Goal: Communication & Community: Answer question/provide support

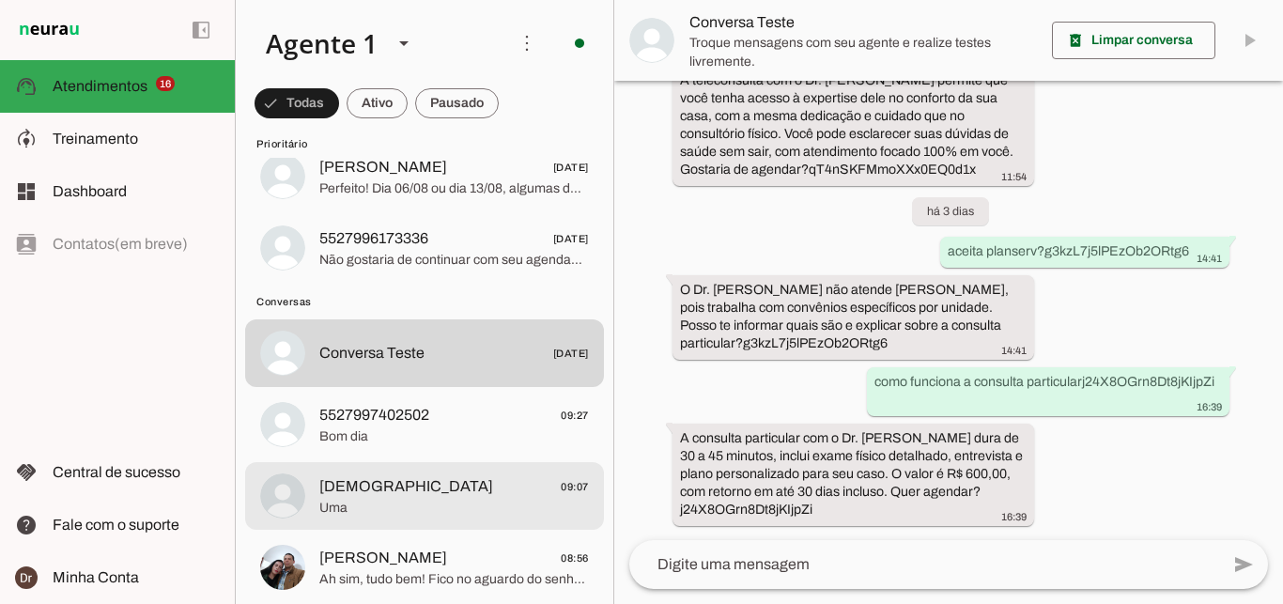
scroll to position [1752, 0]
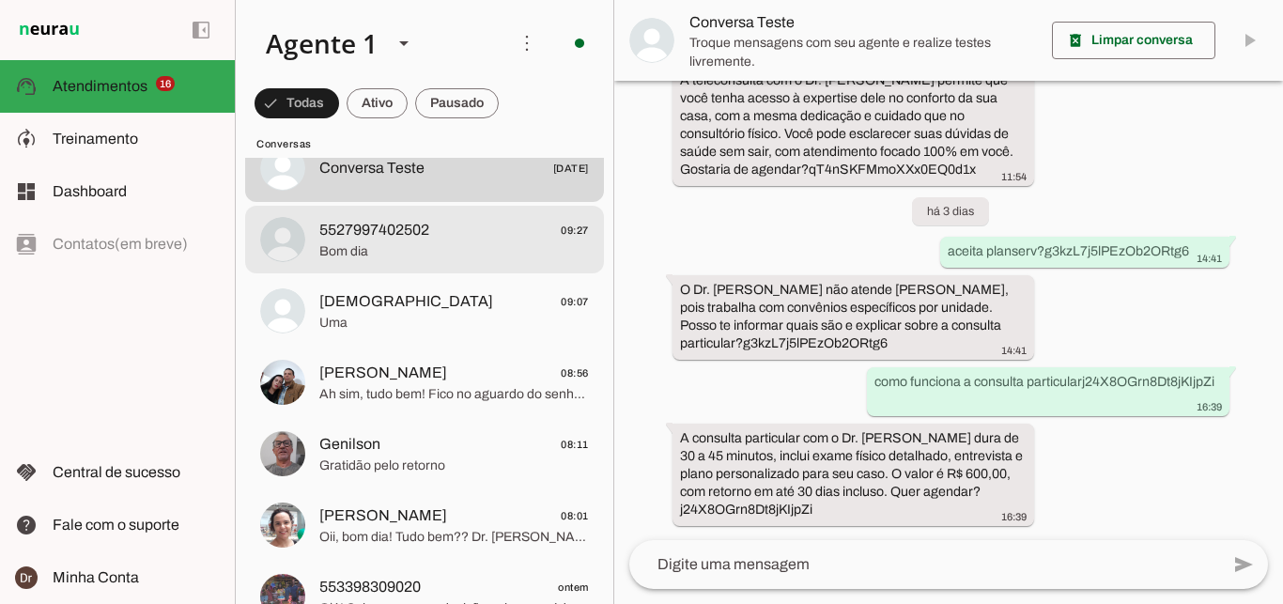
click at [445, 242] on span "Bom dia" at bounding box center [454, 251] width 270 height 19
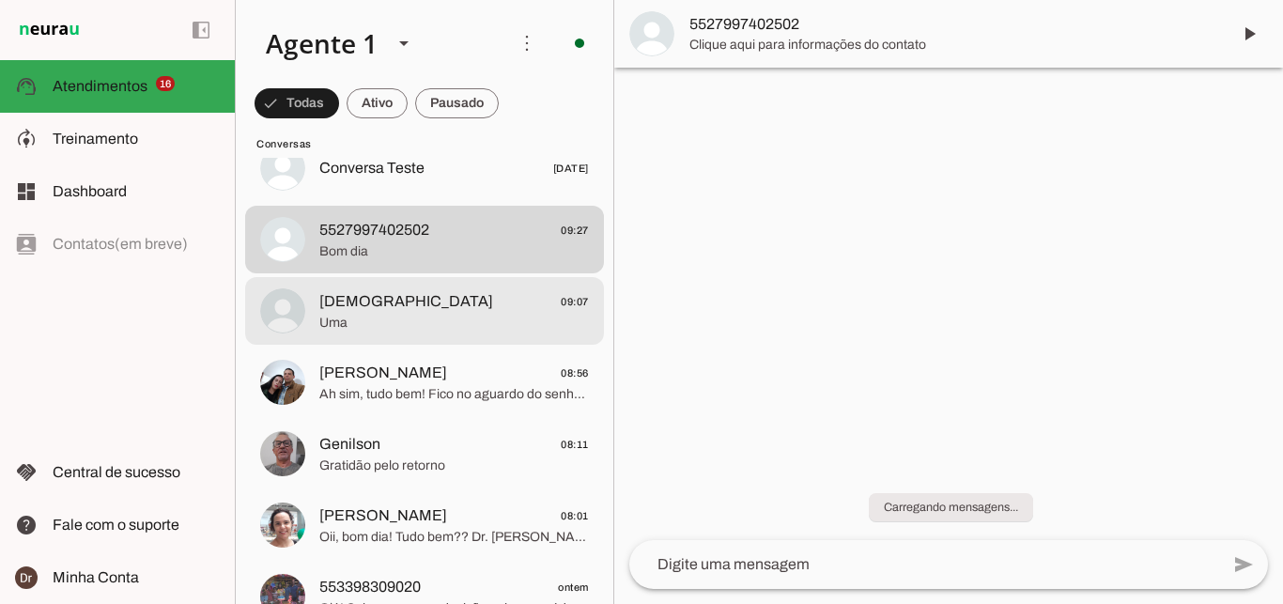
click at [429, 294] on span "[DEMOGRAPHIC_DATA] 09:07" at bounding box center [454, 301] width 270 height 23
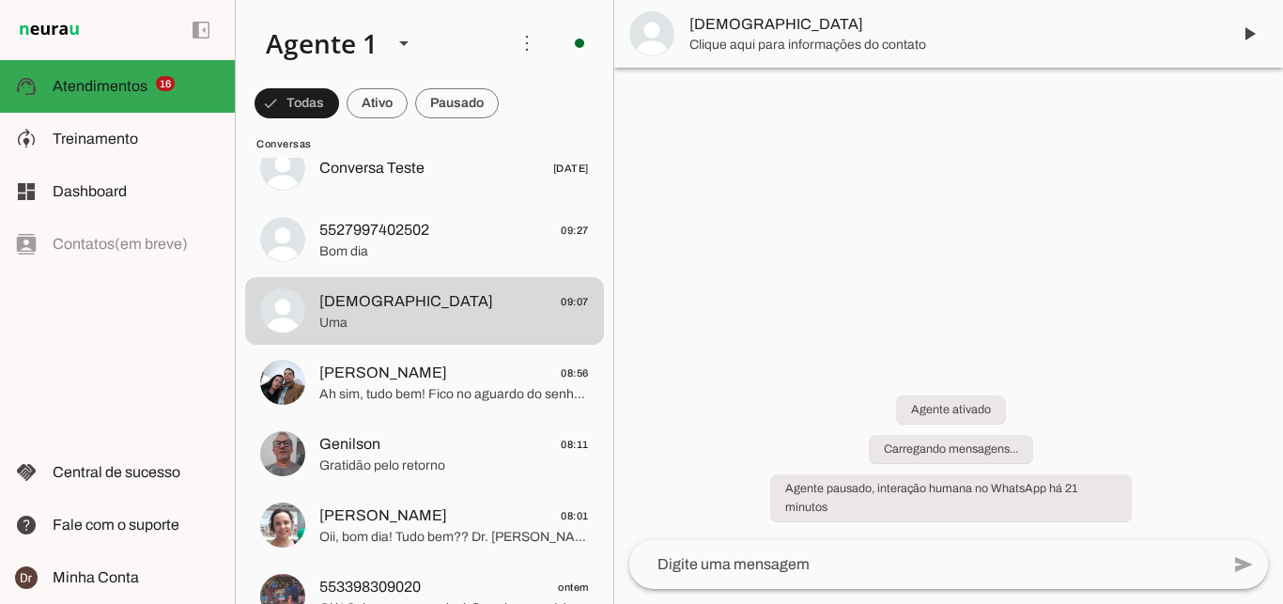
scroll to position [319, 0]
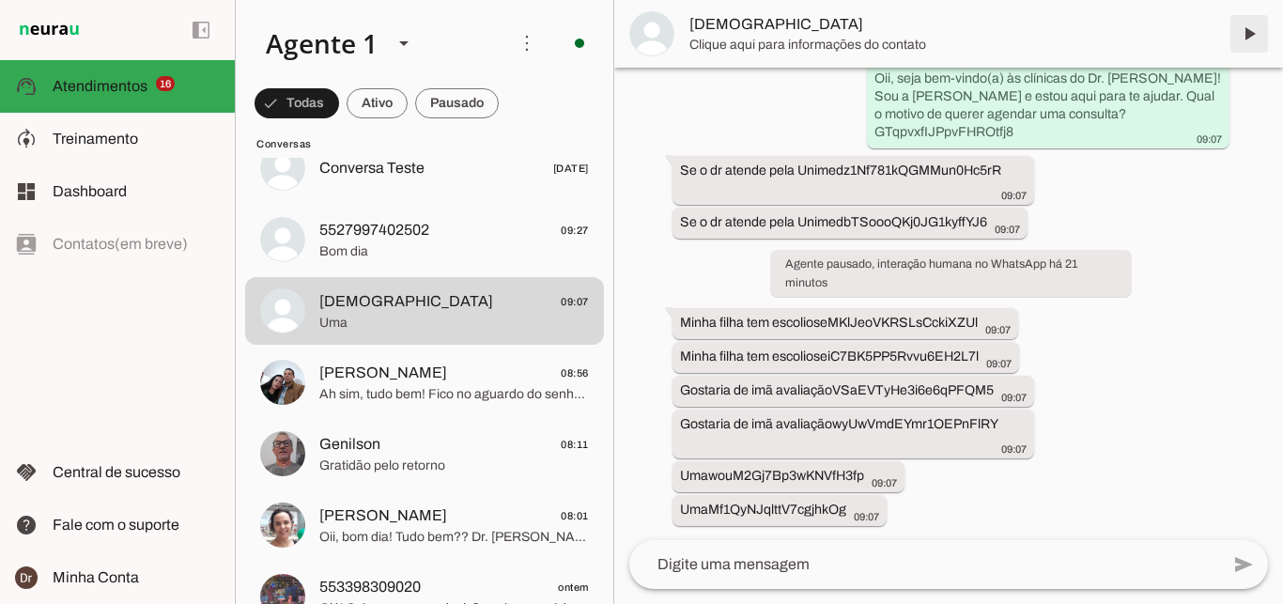
click at [1243, 33] on span at bounding box center [1249, 33] width 45 height 45
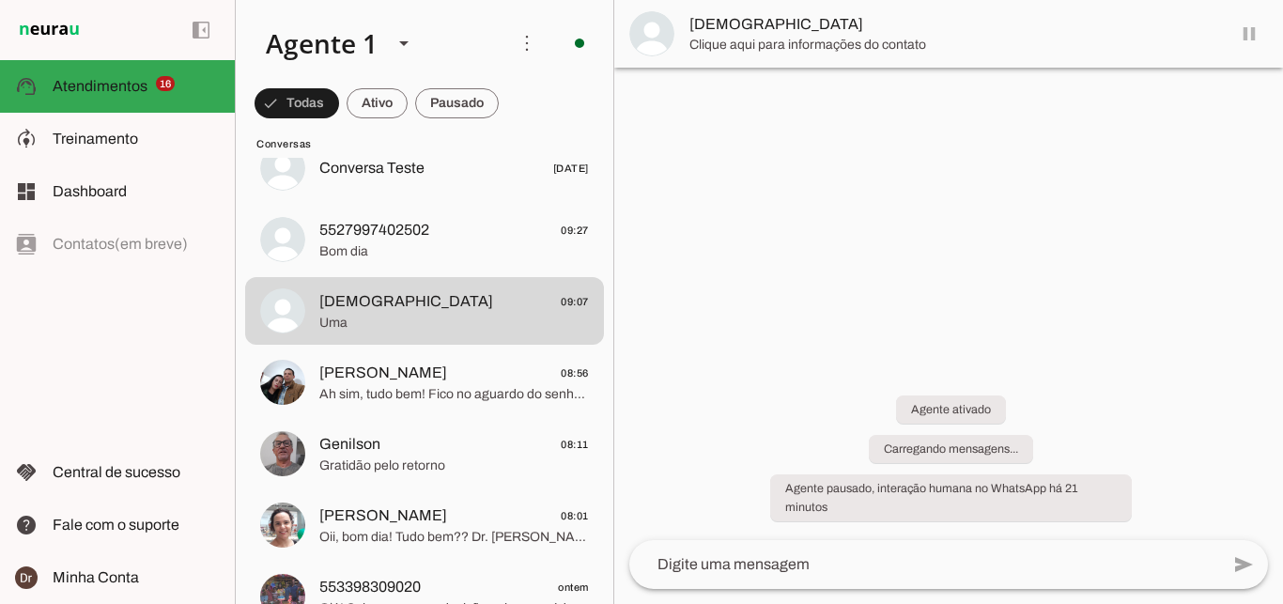
scroll to position [0, 0]
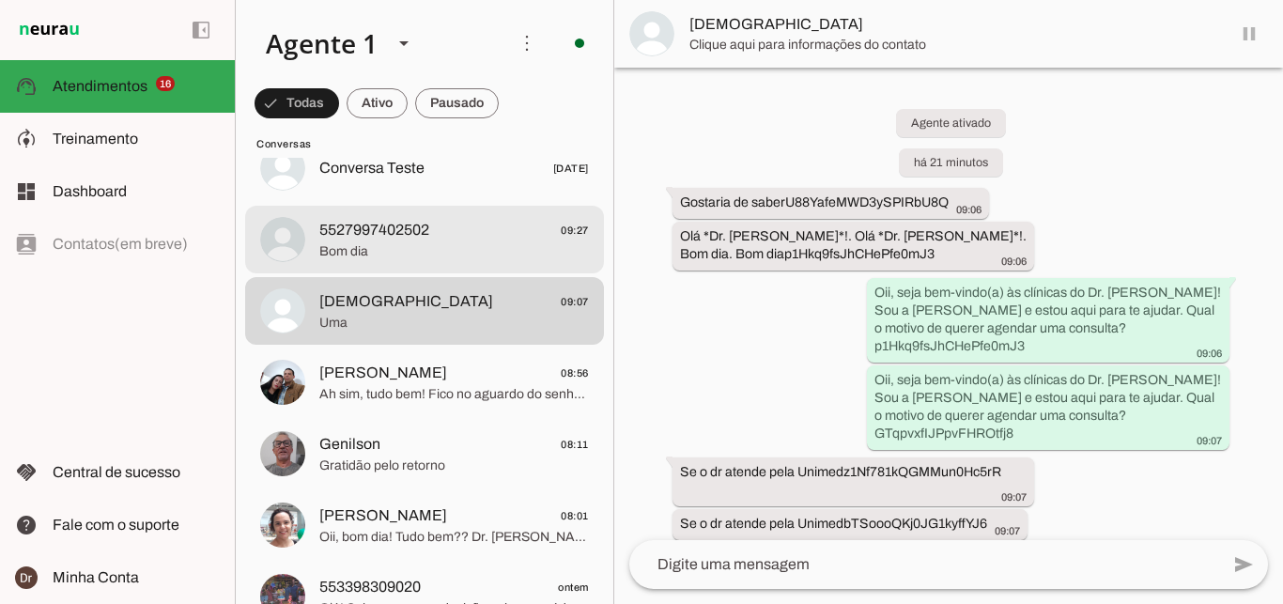
click at [369, 242] on span "Bom dia" at bounding box center [454, 251] width 270 height 19
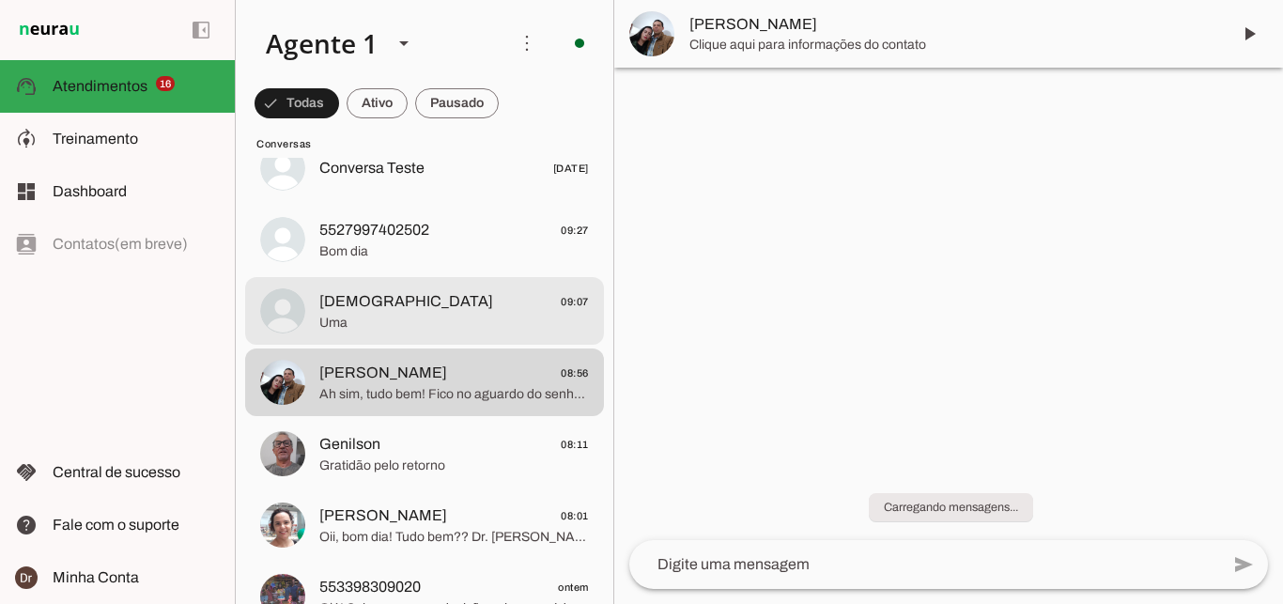
click at [371, 314] on span "Uma" at bounding box center [454, 323] width 270 height 19
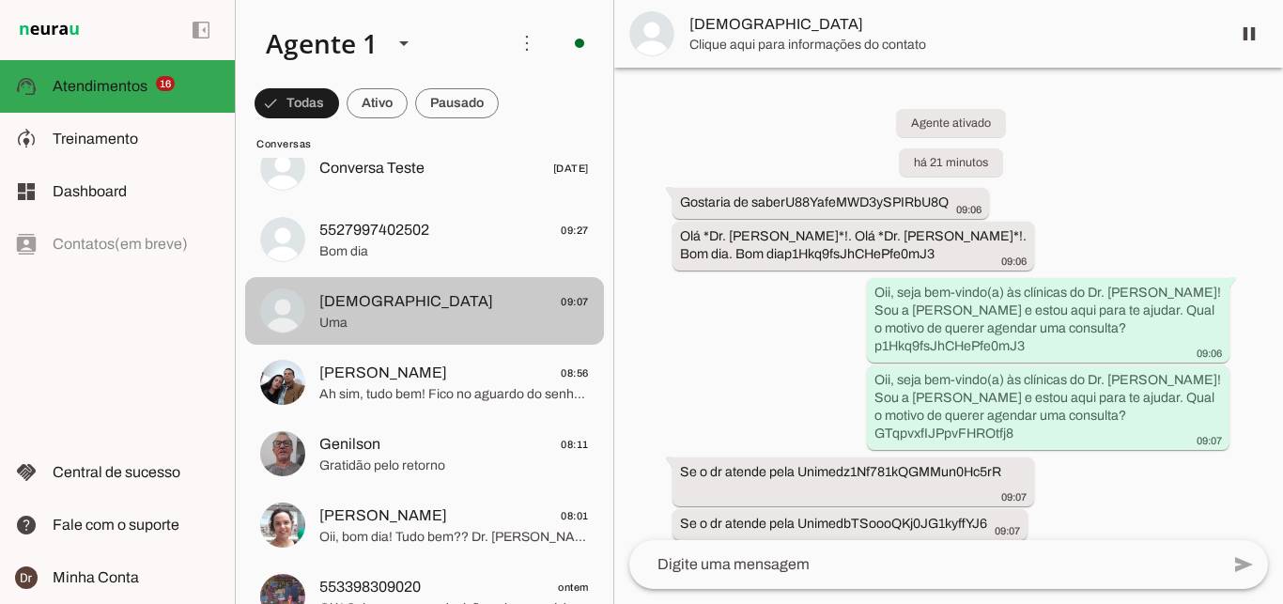
scroll to position [364, 0]
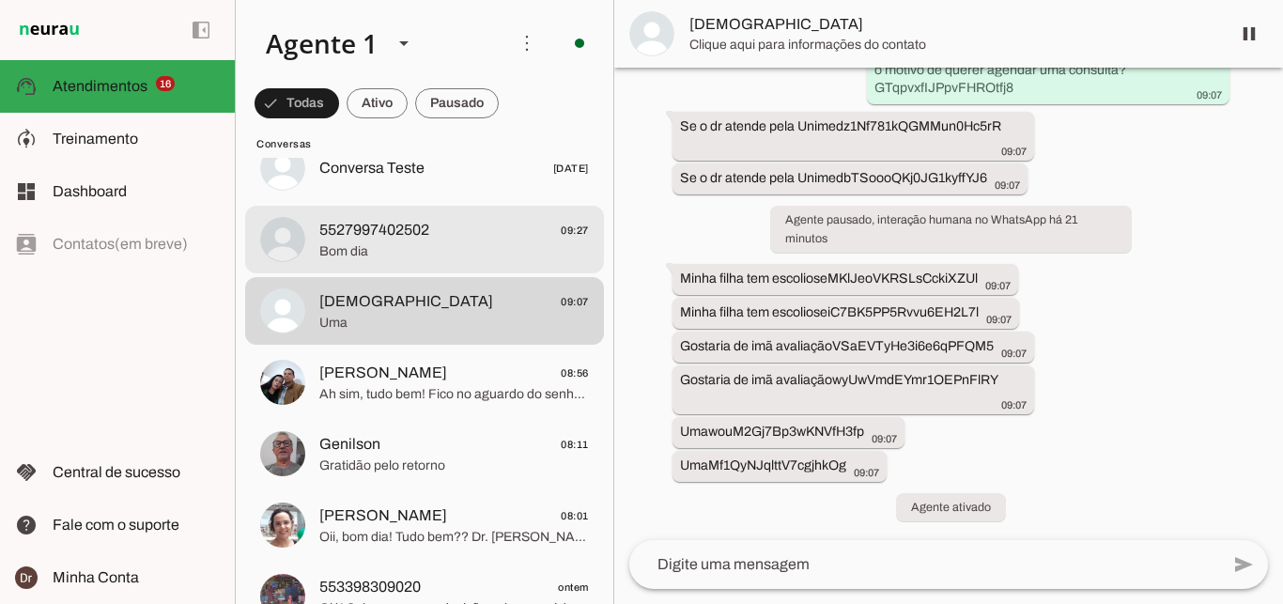
click at [433, 219] on span "5527997402502 09:27" at bounding box center [454, 230] width 270 height 23
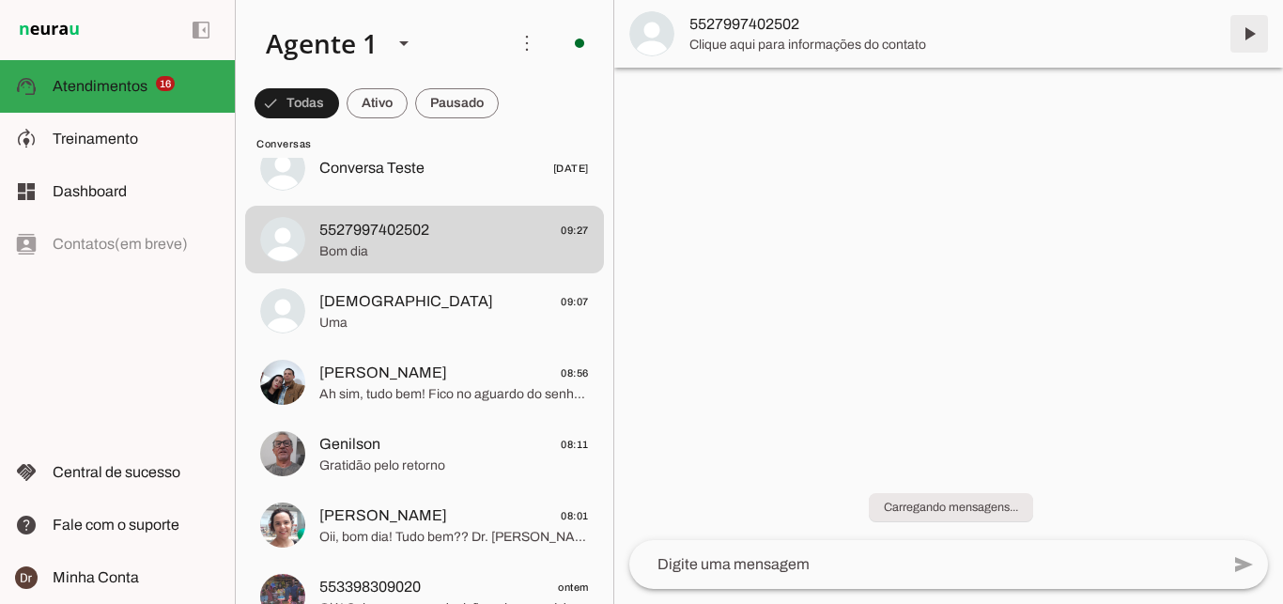
click at [1255, 31] on span at bounding box center [1249, 33] width 45 height 45
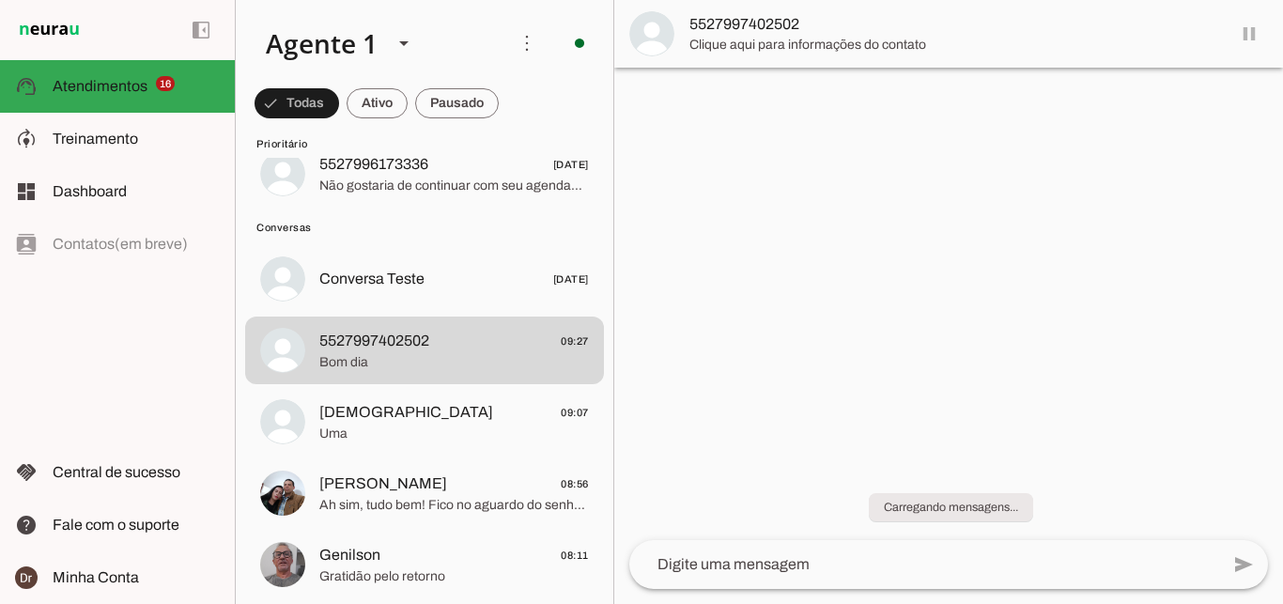
scroll to position [1619, 0]
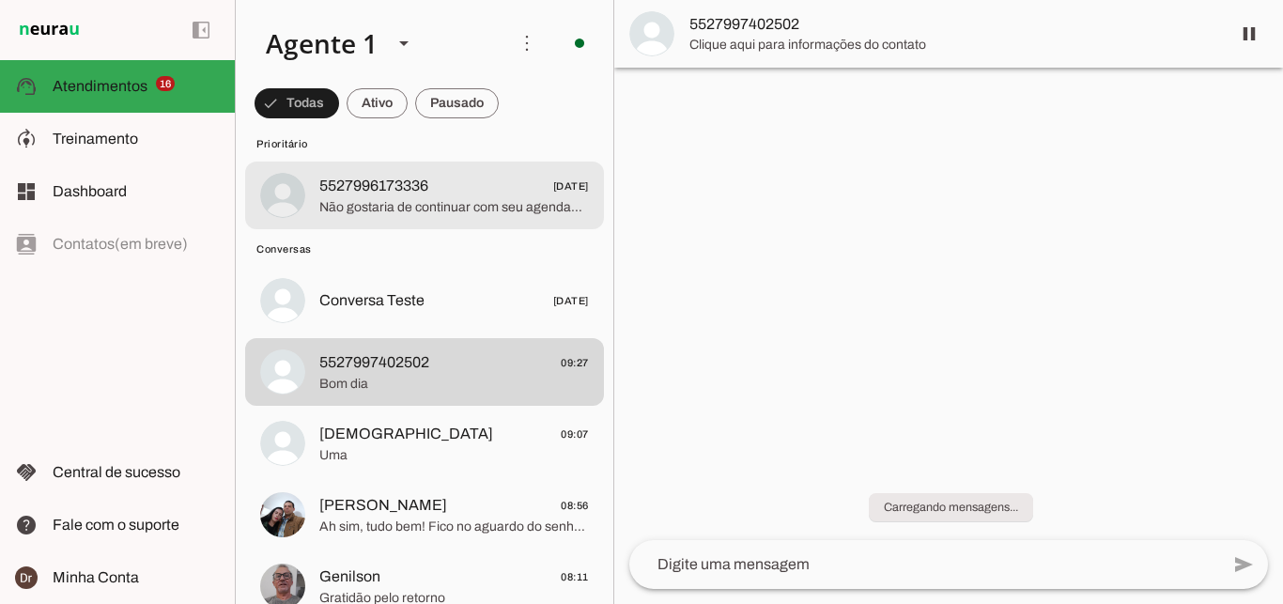
click at [400, 175] on span "5527996173336" at bounding box center [373, 186] width 109 height 23
